Goal: Information Seeking & Learning: Learn about a topic

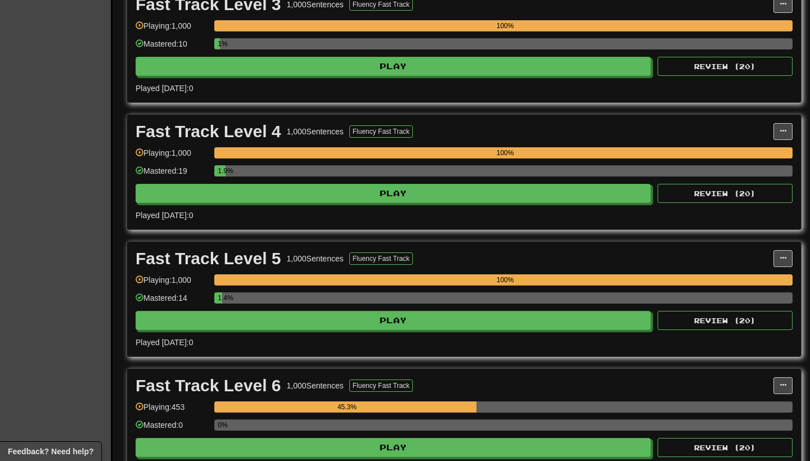
scroll to position [589, 0]
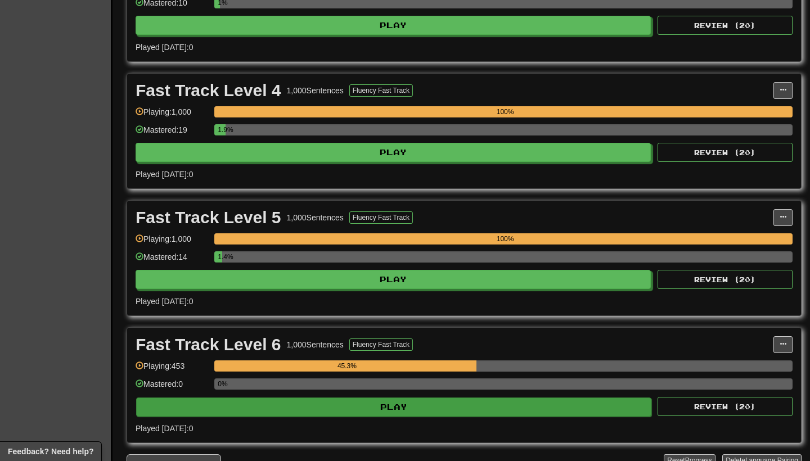
click at [421, 403] on button "Play" at bounding box center [393, 407] width 515 height 19
select select "**"
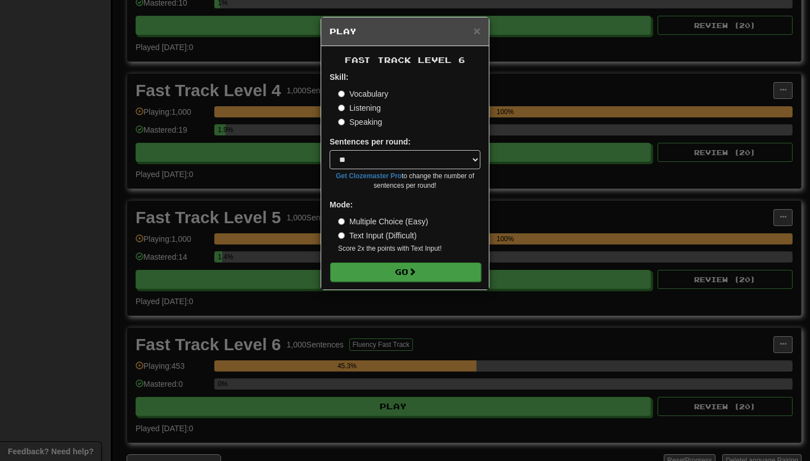
click at [396, 272] on button "Go" at bounding box center [405, 272] width 151 height 19
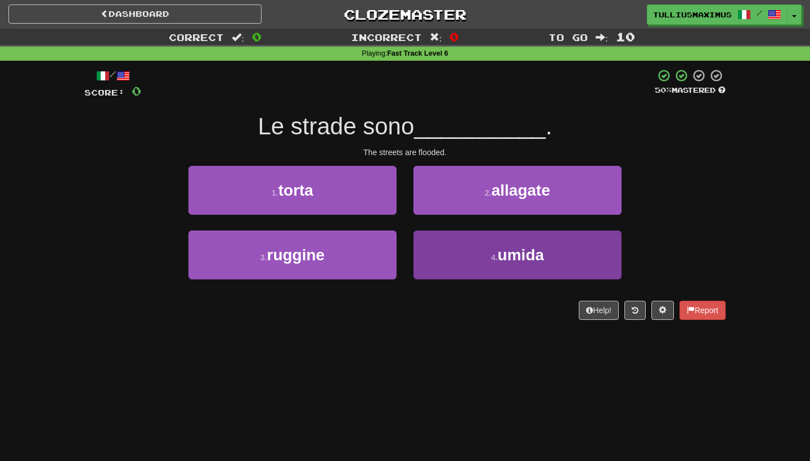
click at [443, 246] on button "4 . umida" at bounding box center [517, 255] width 208 height 49
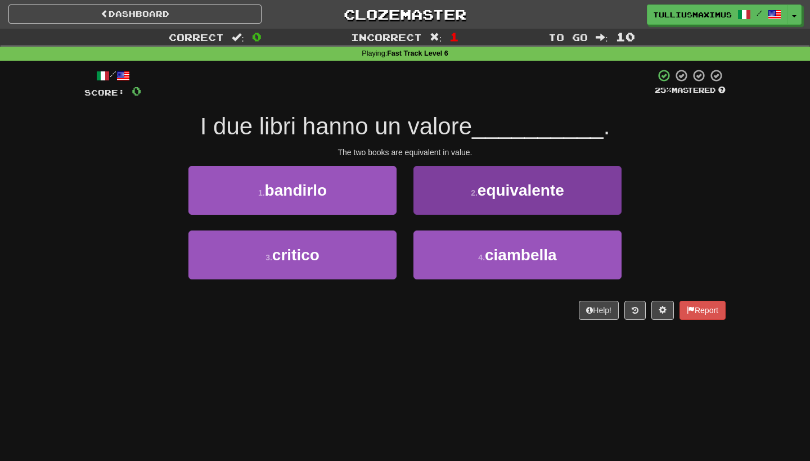
click at [437, 197] on button "2 . equivalente" at bounding box center [517, 190] width 208 height 49
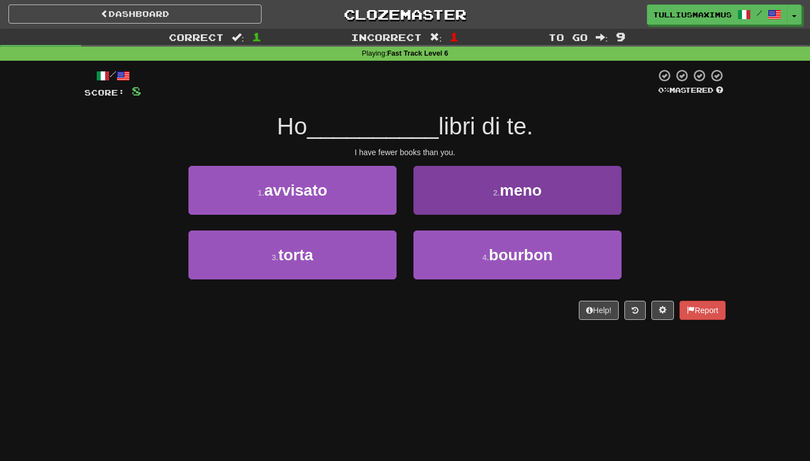
click at [440, 197] on button "2 . meno" at bounding box center [517, 190] width 208 height 49
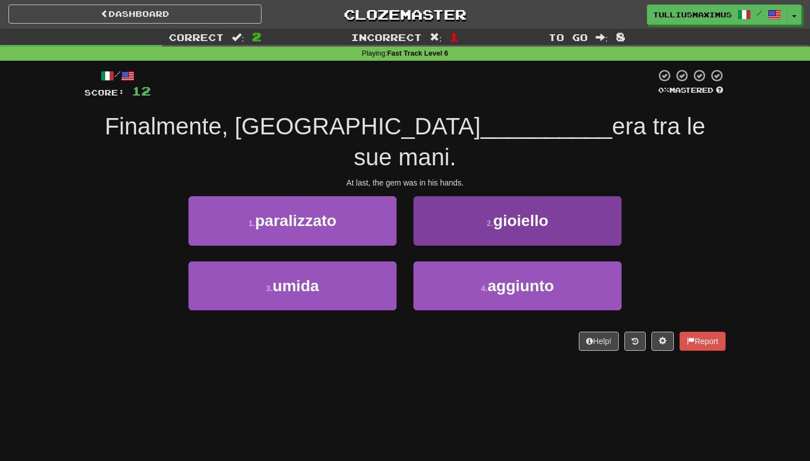
click at [427, 196] on button "2 . gioiello" at bounding box center [517, 220] width 208 height 49
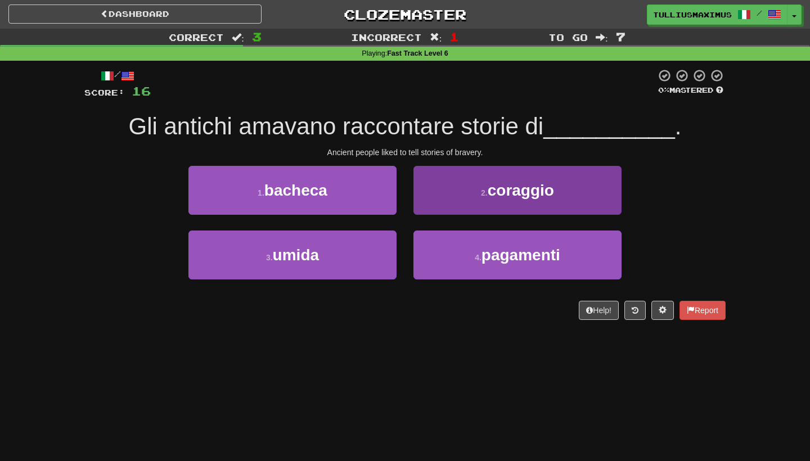
click at [422, 197] on button "2 . coraggio" at bounding box center [517, 190] width 208 height 49
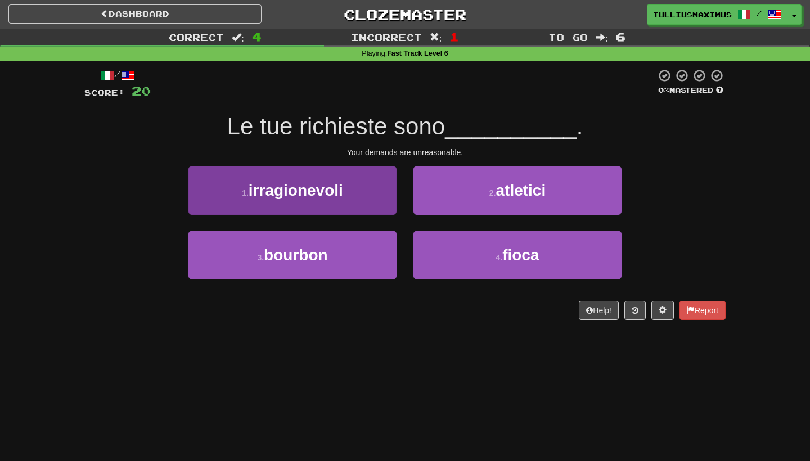
click at [369, 186] on button "1 . irragionevoli" at bounding box center [292, 190] width 208 height 49
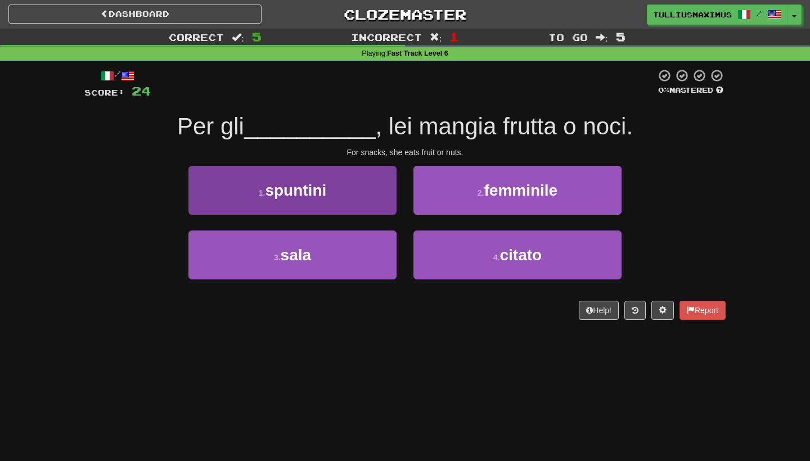
click at [377, 192] on button "1 . spuntini" at bounding box center [292, 190] width 208 height 49
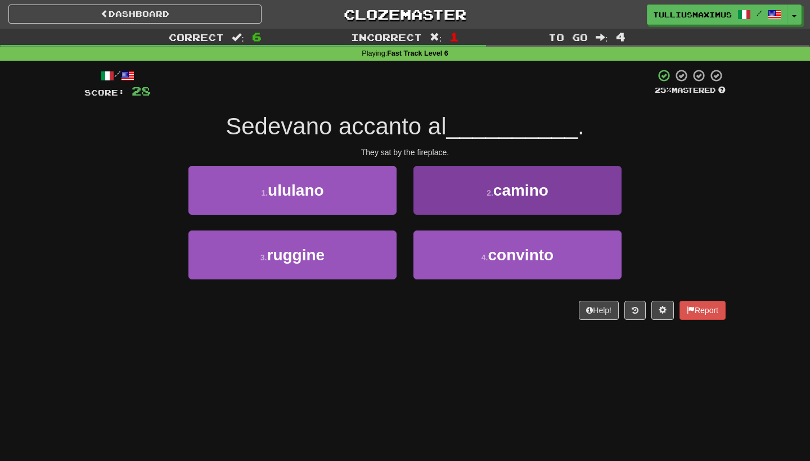
click at [458, 196] on button "2 . camino" at bounding box center [517, 190] width 208 height 49
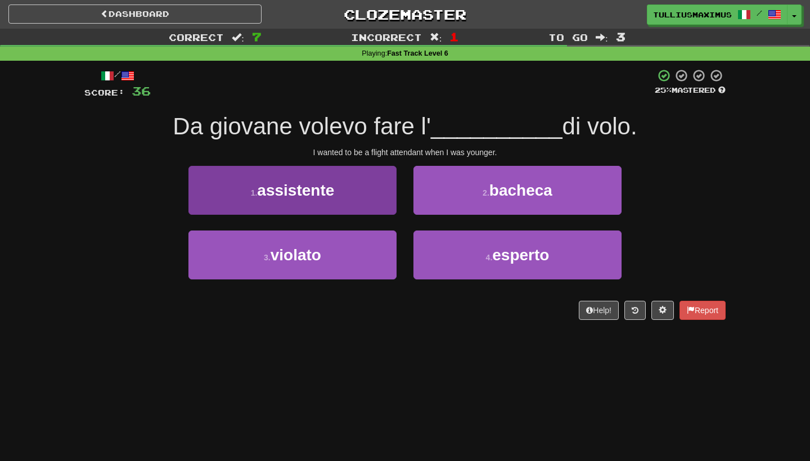
click at [381, 191] on button "1 . assistente" at bounding box center [292, 190] width 208 height 49
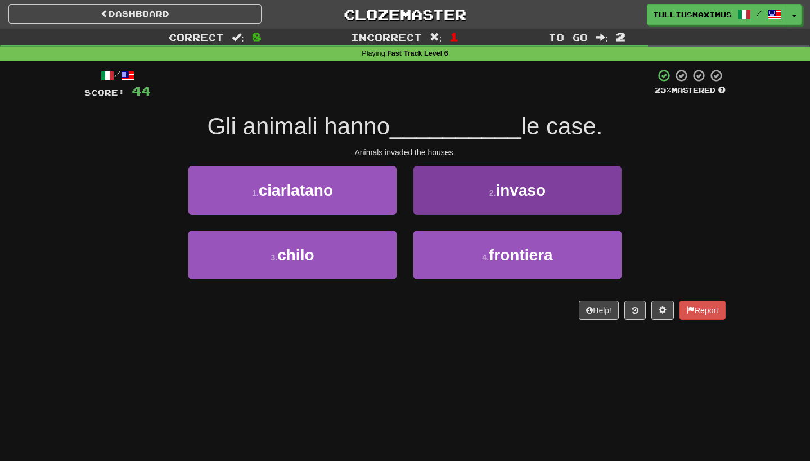
click at [446, 199] on button "2 . invaso" at bounding box center [517, 190] width 208 height 49
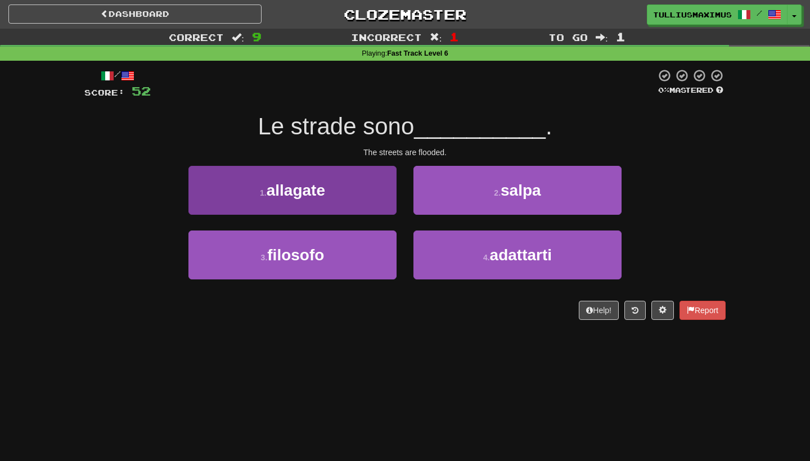
click at [369, 201] on button "1 . allagate" at bounding box center [292, 190] width 208 height 49
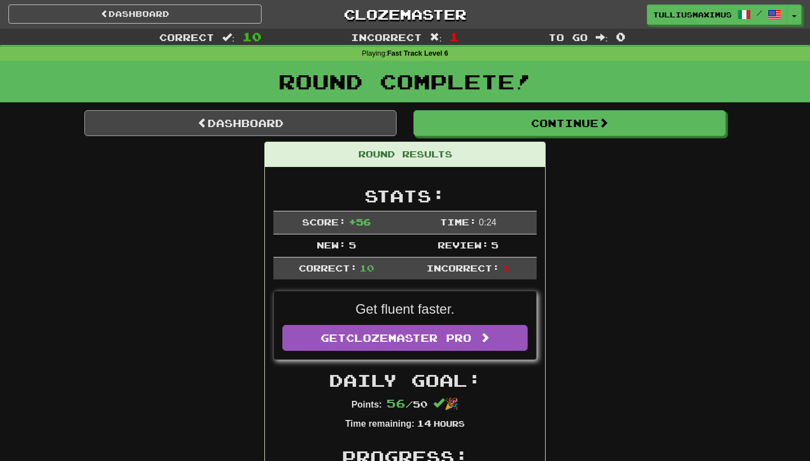
click at [323, 120] on link "Dashboard" at bounding box center [240, 123] width 312 height 26
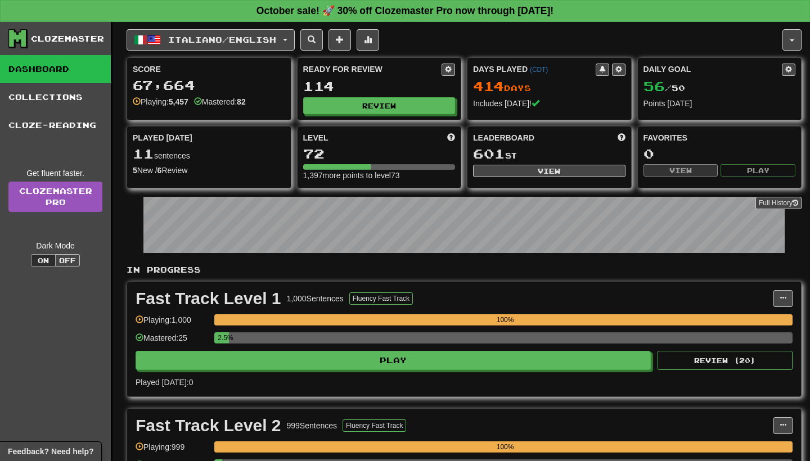
click at [232, 40] on span "Italiano / English" at bounding box center [222, 40] width 108 height 10
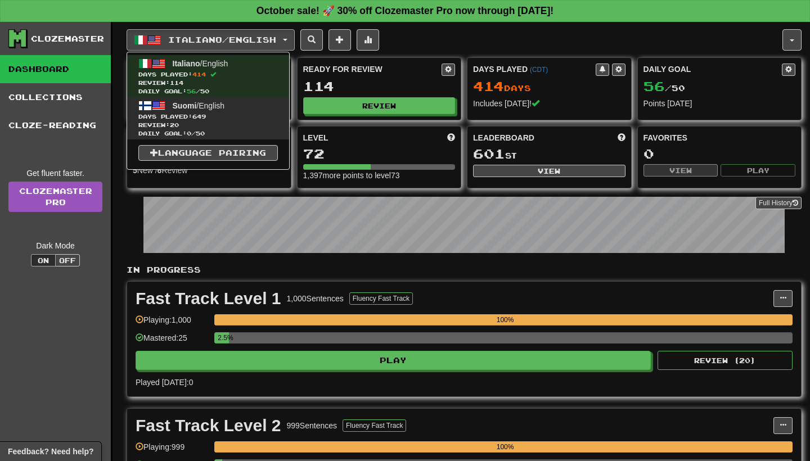
click at [227, 110] on link "Suomi / English Days Played: 649 Review: 20 Daily Goal: 0 / 50" at bounding box center [208, 118] width 162 height 42
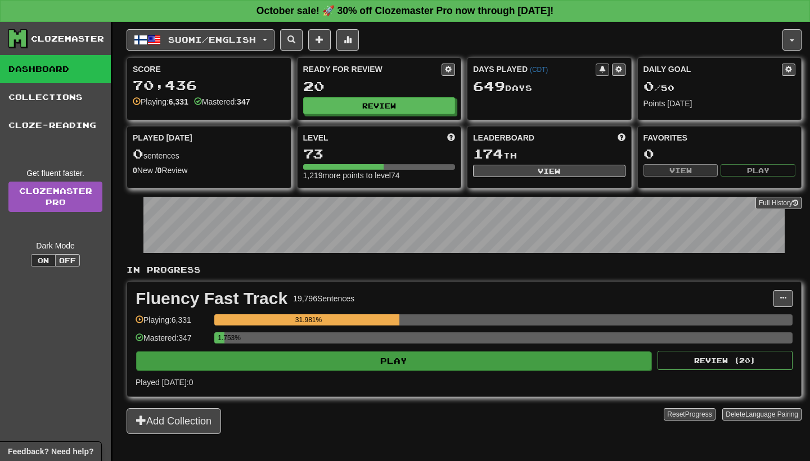
click at [406, 358] on button "Play" at bounding box center [393, 360] width 515 height 19
select select "**"
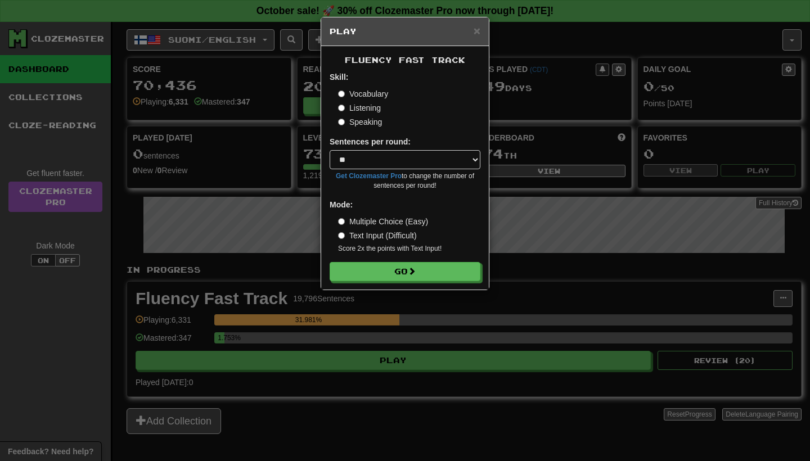
click at [414, 280] on div "Fluency Fast Track Skill: Vocabulary Listening Speaking Sentences per round: * …" at bounding box center [405, 167] width 168 height 243
click at [416, 269] on span at bounding box center [412, 272] width 8 height 8
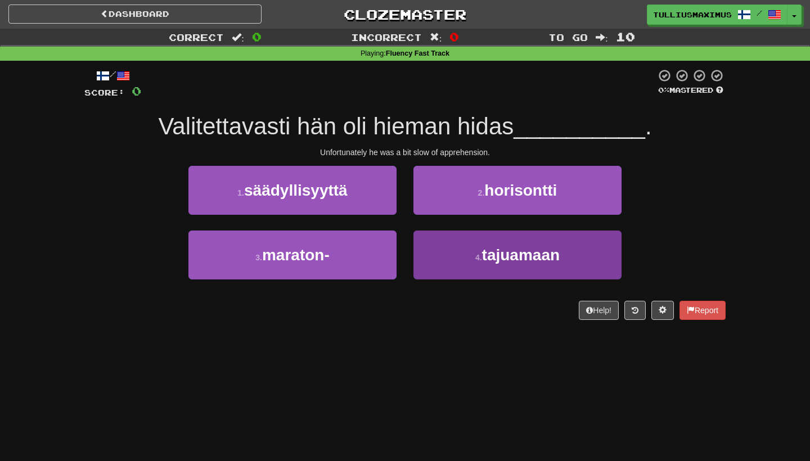
click at [426, 254] on button "4 . tajuamaan" at bounding box center [517, 255] width 208 height 49
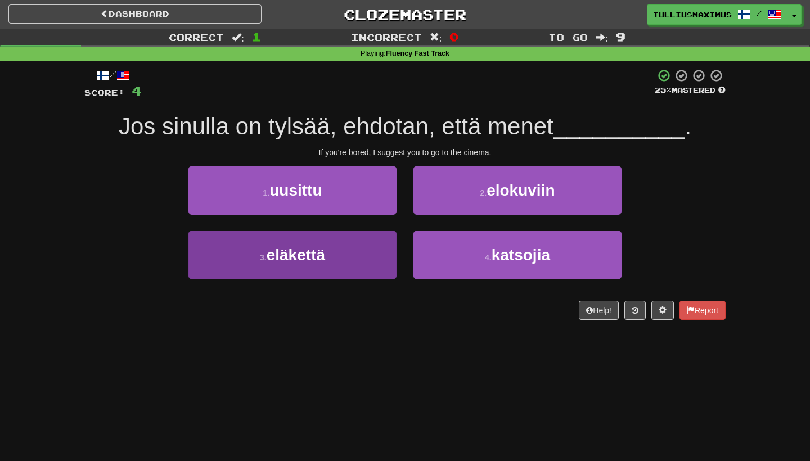
click at [340, 269] on button "3 . eläkettä" at bounding box center [292, 255] width 208 height 49
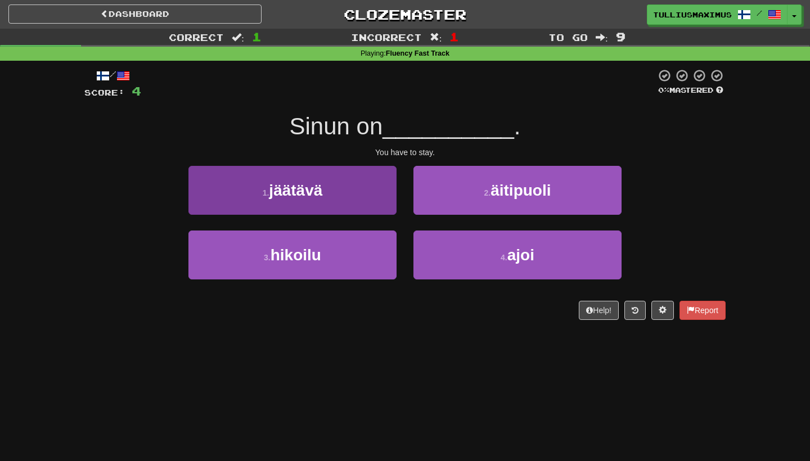
click at [391, 199] on button "1 . jäätävä" at bounding box center [292, 190] width 208 height 49
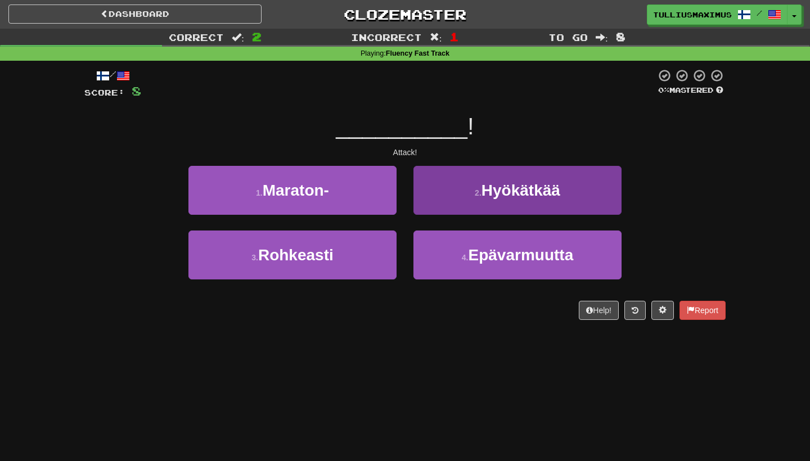
click at [482, 179] on button "2 . Hyökätkää" at bounding box center [517, 190] width 208 height 49
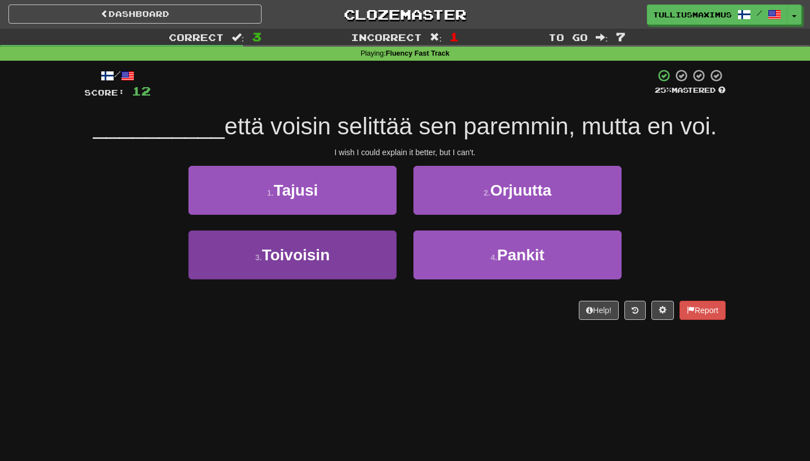
click at [367, 243] on button "3 . Toivoisin" at bounding box center [292, 255] width 208 height 49
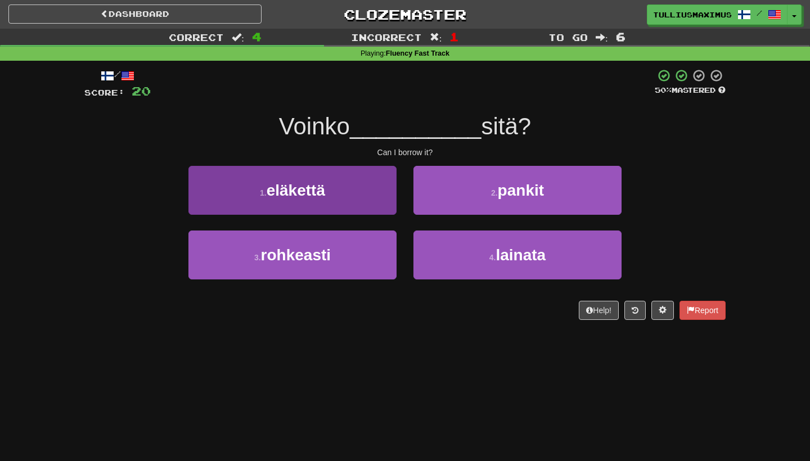
click at [382, 201] on button "1 . eläkettä" at bounding box center [292, 190] width 208 height 49
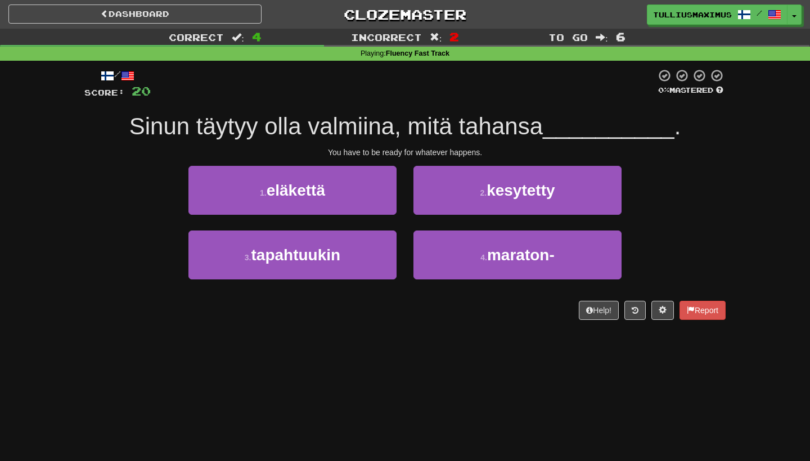
click at [432, 196] on button "2 . kesytetty" at bounding box center [517, 190] width 208 height 49
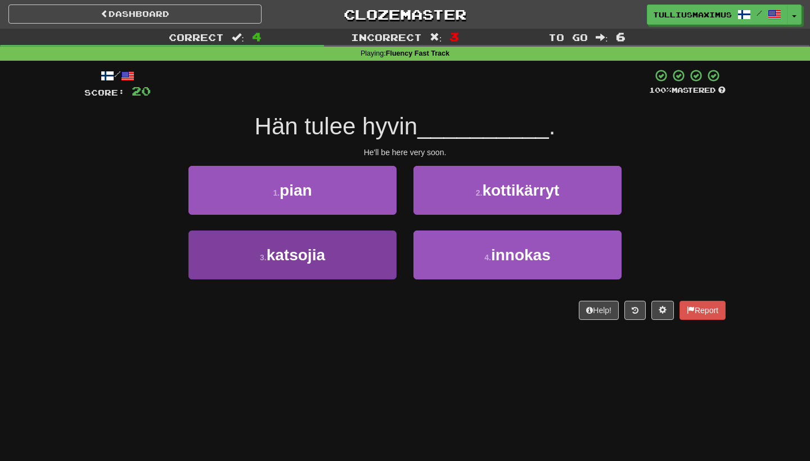
click at [377, 249] on button "3 . katsojia" at bounding box center [292, 255] width 208 height 49
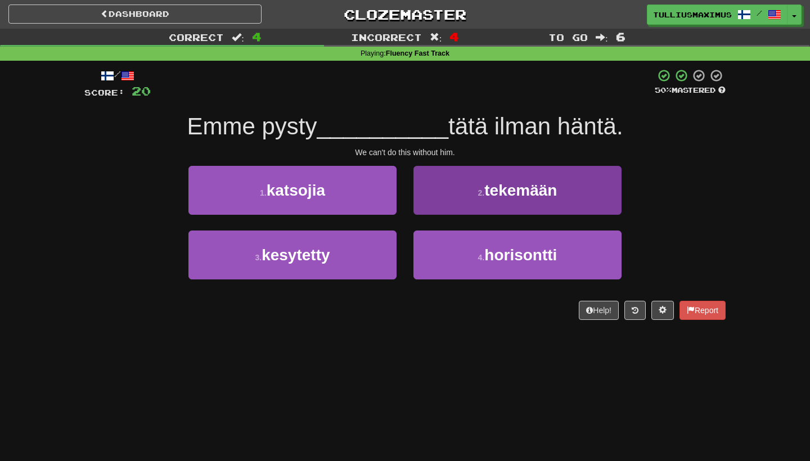
click at [465, 181] on button "2 . tekemään" at bounding box center [517, 190] width 208 height 49
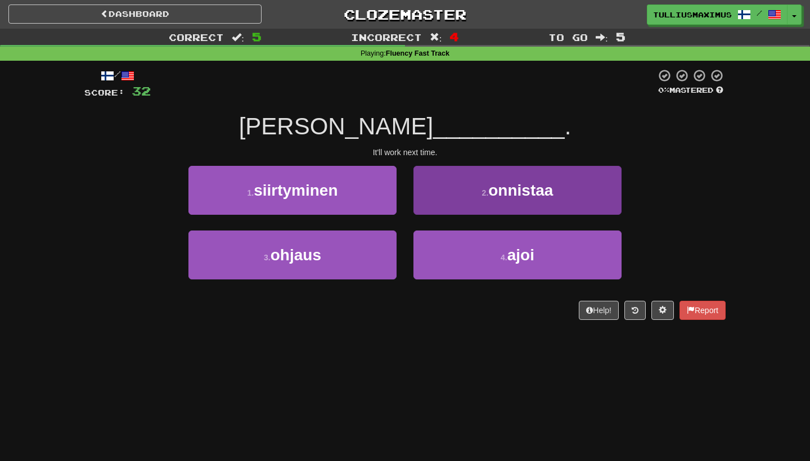
click at [464, 183] on button "2 . onnistaa" at bounding box center [517, 190] width 208 height 49
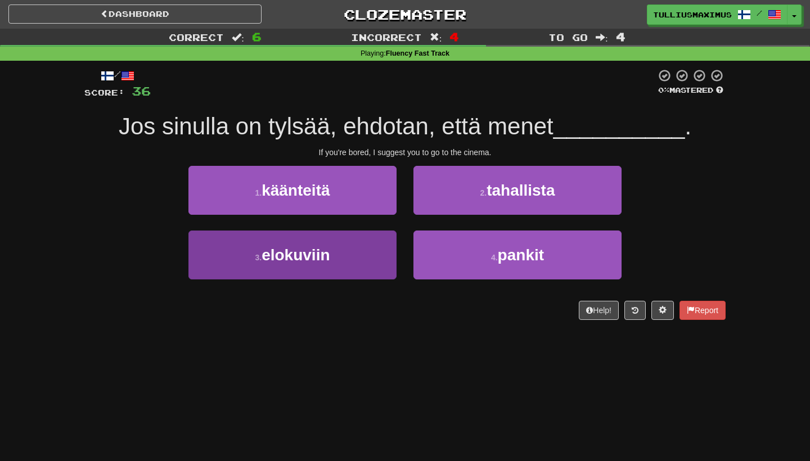
click at [373, 258] on button "3 . elokuviin" at bounding box center [292, 255] width 208 height 49
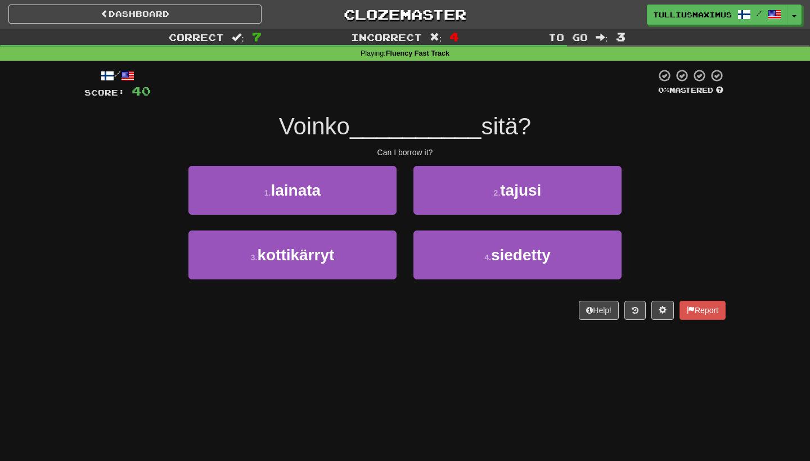
click at [365, 224] on div "1 . lainata" at bounding box center [292, 198] width 225 height 65
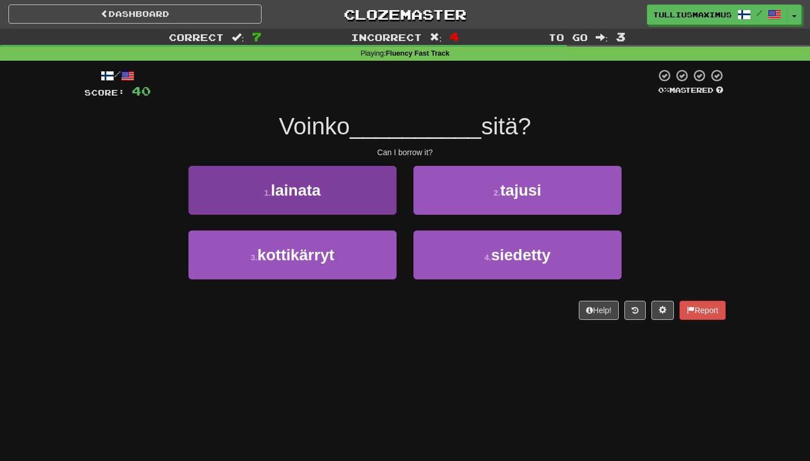
click at [367, 200] on button "1 . lainata" at bounding box center [292, 190] width 208 height 49
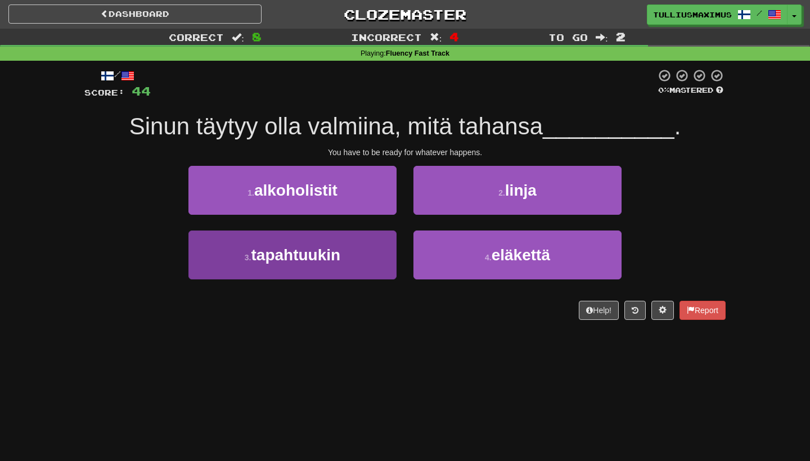
click at [380, 256] on button "3 . tapahtuukin" at bounding box center [292, 255] width 208 height 49
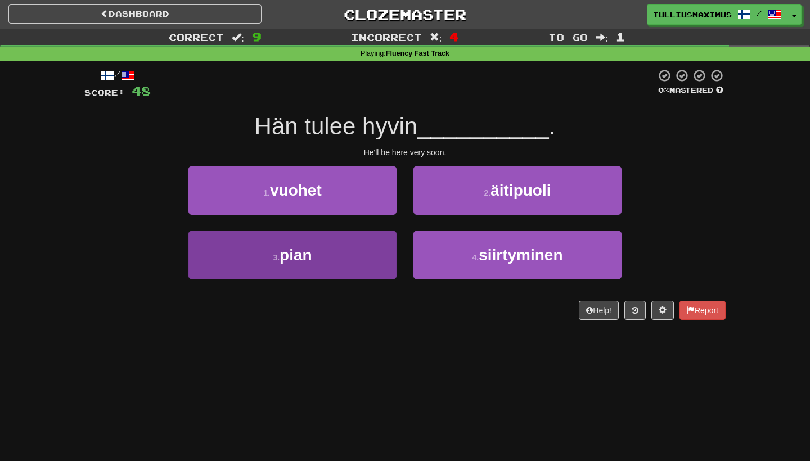
click at [379, 252] on button "3 . pian" at bounding box center [292, 255] width 208 height 49
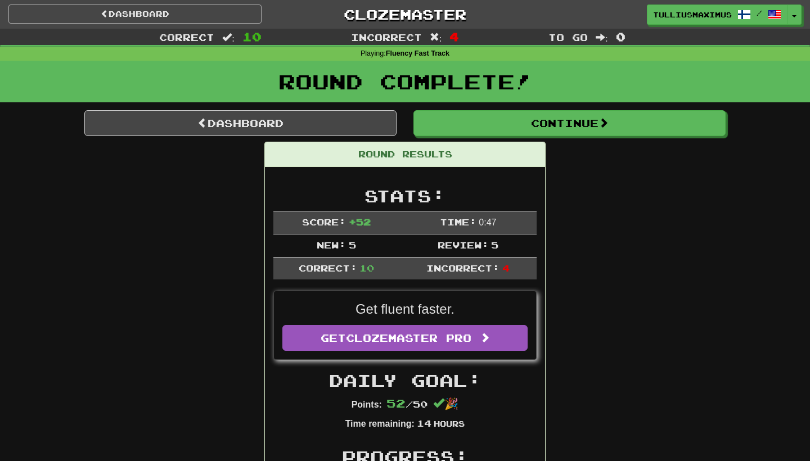
click at [250, 8] on link "Dashboard" at bounding box center [134, 13] width 253 height 19
